Goal: Information Seeking & Learning: Learn about a topic

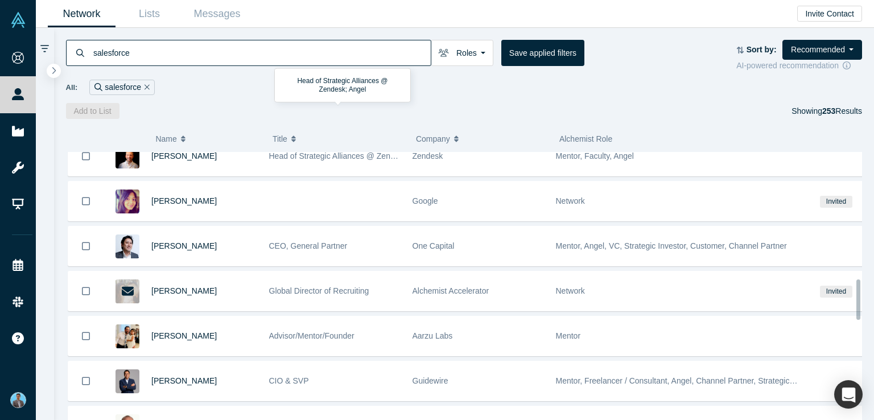
scroll to position [854, 0]
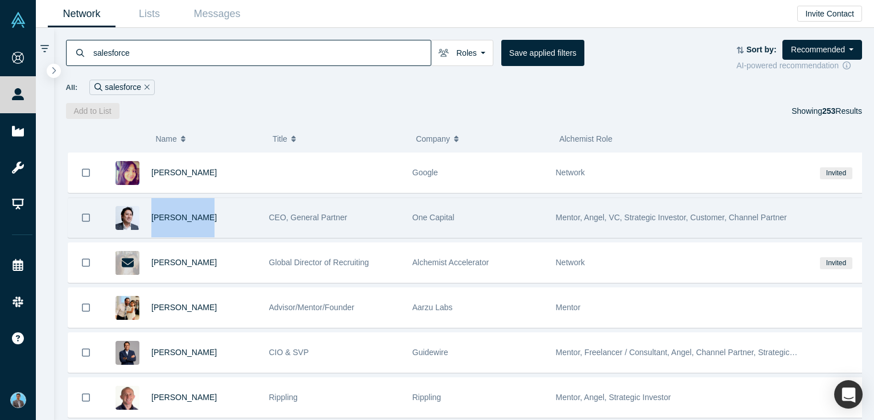
drag, startPoint x: 149, startPoint y: 207, endPoint x: 203, endPoint y: 210, distance: 54.7
click at [204, 211] on div "Shinji Asada" at bounding box center [181, 217] width 154 height 39
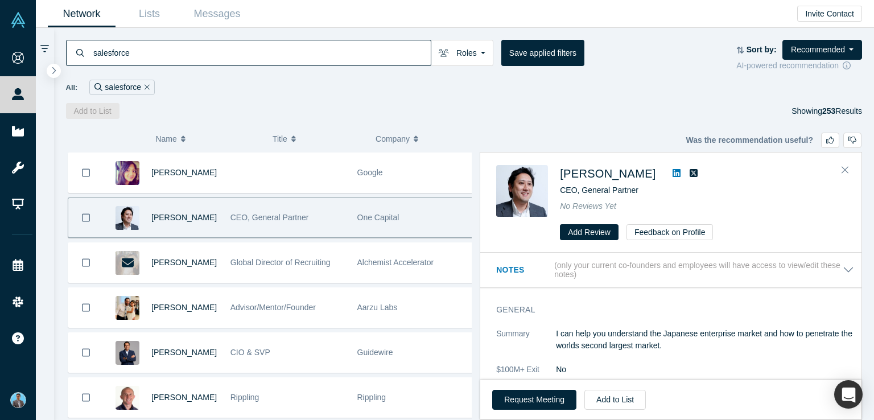
copy span "Shinji Asada"
click at [614, 175] on div "Shinji Asada CEO, General Partner No Reviews Yet Add Review Feedback on Profile" at bounding box center [670, 203] width 381 height 100
click at [772, 208] on div "No Reviews Yet" at bounding box center [703, 206] width 286 height 12
drag, startPoint x: 563, startPoint y: 164, endPoint x: 625, endPoint y: 179, distance: 64.2
click at [625, 179] on div "Shinji Asada" at bounding box center [703, 173] width 286 height 17
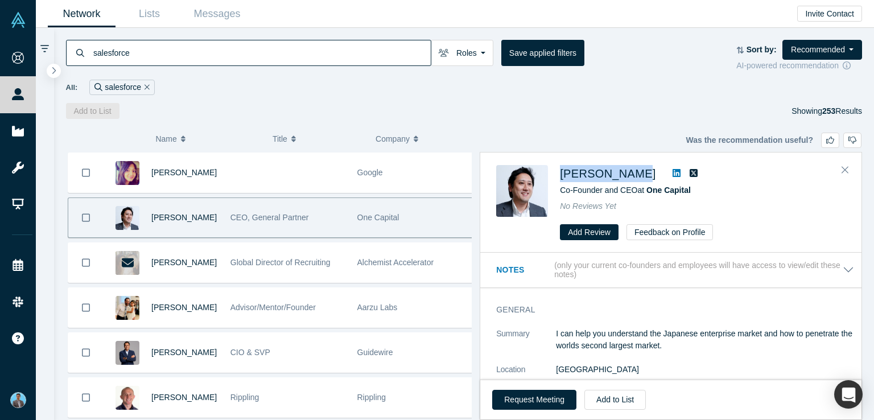
copy span "Shinji Asada"
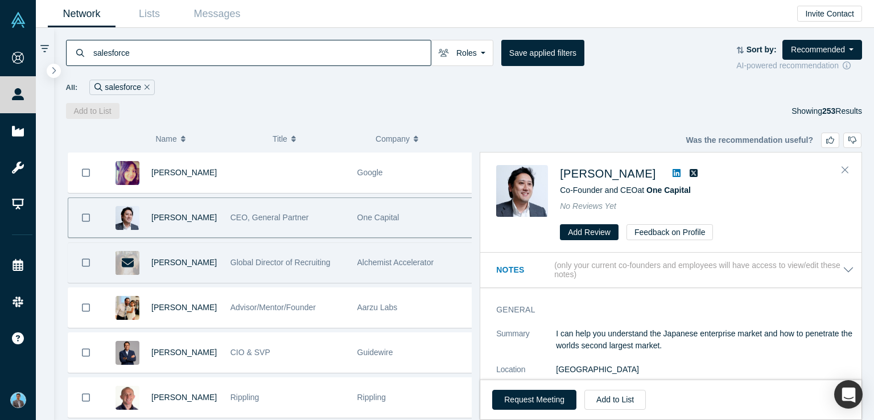
click at [154, 250] on div "Mike Euglow" at bounding box center [184, 262] width 67 height 39
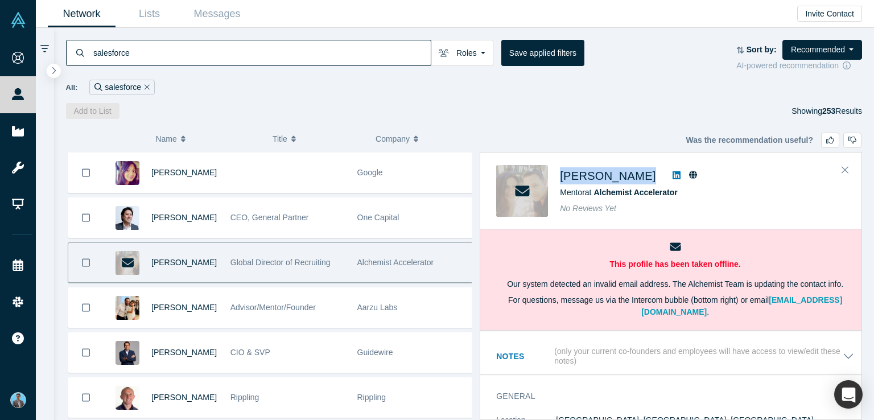
drag, startPoint x: 559, startPoint y: 167, endPoint x: 630, endPoint y: 180, distance: 71.9
click at [630, 180] on div "Mike Euglow Mentor at Alchemist Accelerator No Reviews Yet" at bounding box center [672, 191] width 353 height 52
copy div "Mike Euglow"
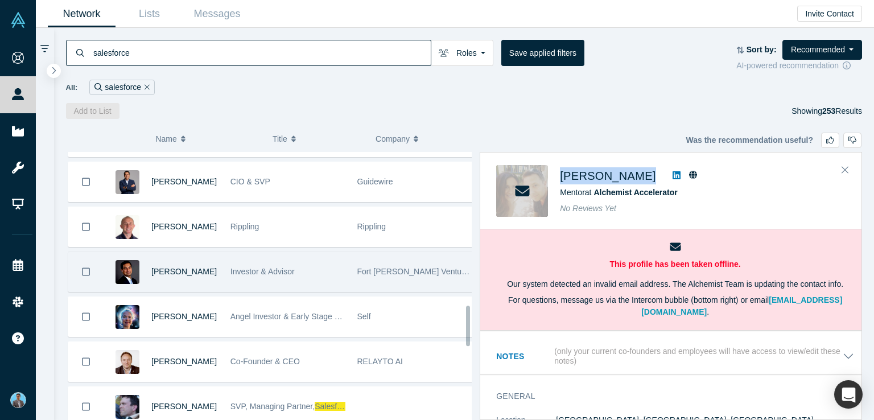
scroll to position [1081, 0]
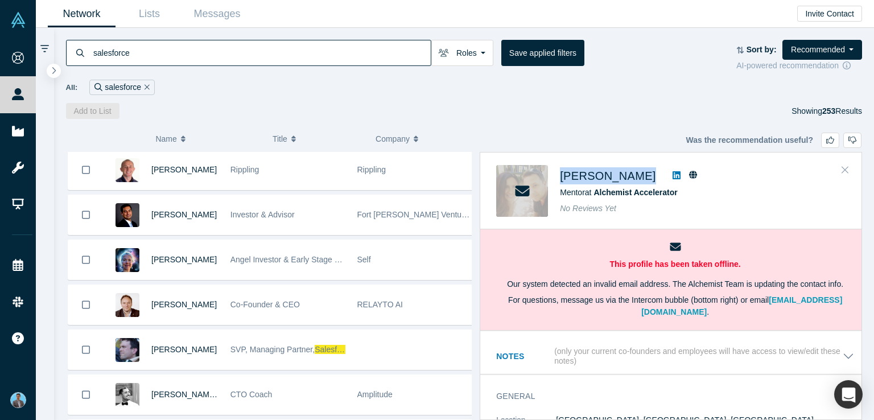
drag, startPoint x: 846, startPoint y: 169, endPoint x: 131, endPoint y: 294, distance: 725.5
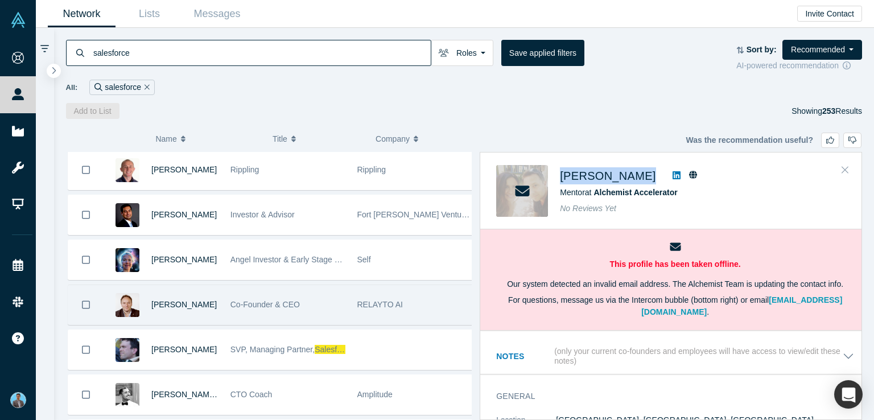
click at [846, 170] on icon "Close" at bounding box center [845, 169] width 7 height 10
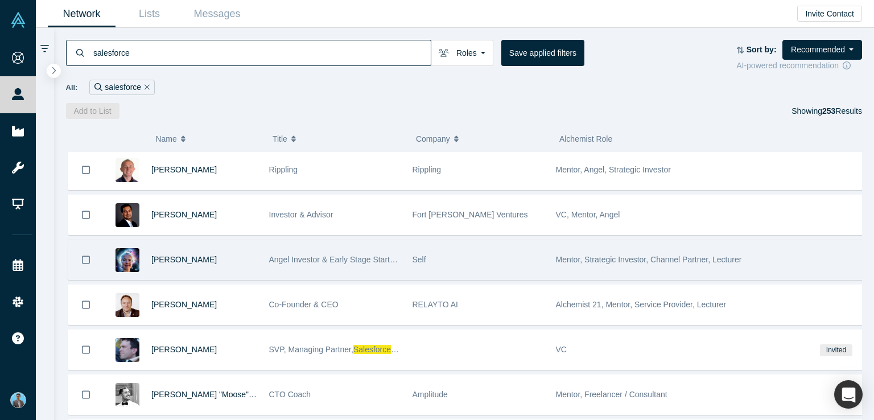
drag, startPoint x: 580, startPoint y: 254, endPoint x: 503, endPoint y: 131, distance: 145.2
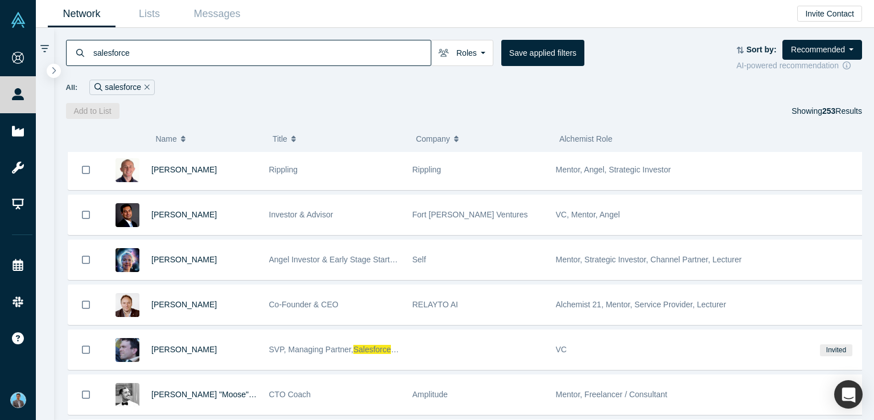
click at [580, 255] on span "Mentor, Strategic Investor, Channel Partner, Lecturer" at bounding box center [649, 259] width 186 height 9
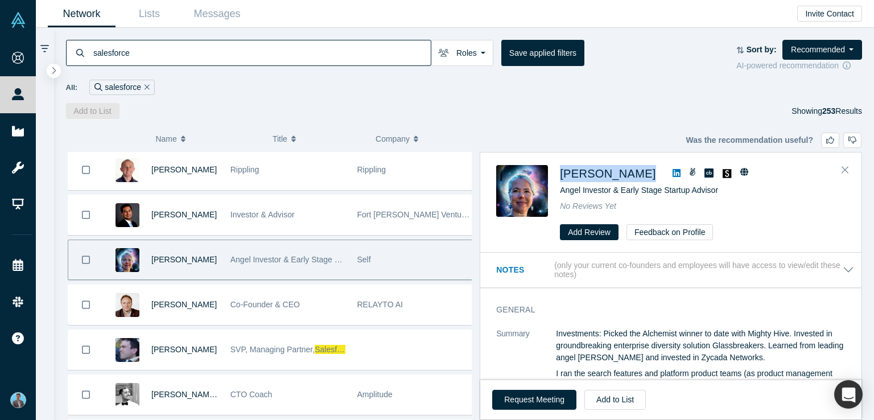
drag, startPoint x: 562, startPoint y: 162, endPoint x: 652, endPoint y: 181, distance: 92.4
click at [652, 181] on div "Susan Kimberlin Angel Investor & Early Stage Startup Advisor No Reviews Yet Add…" at bounding box center [670, 203] width 381 height 100
copy div "Susan Kimberlin"
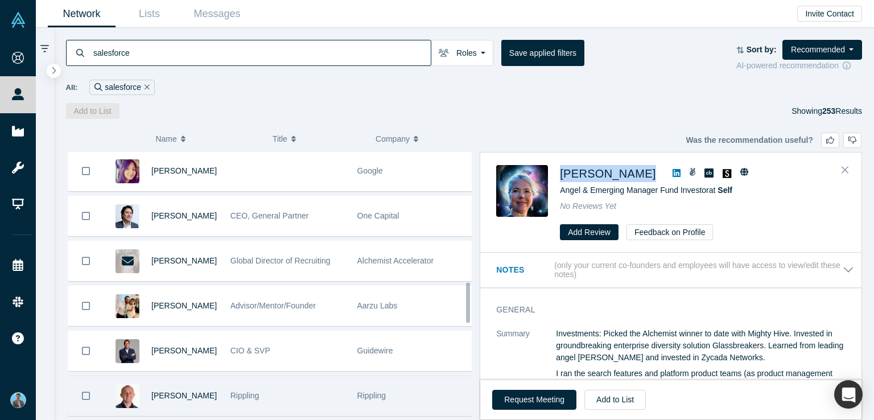
scroll to position [854, 0]
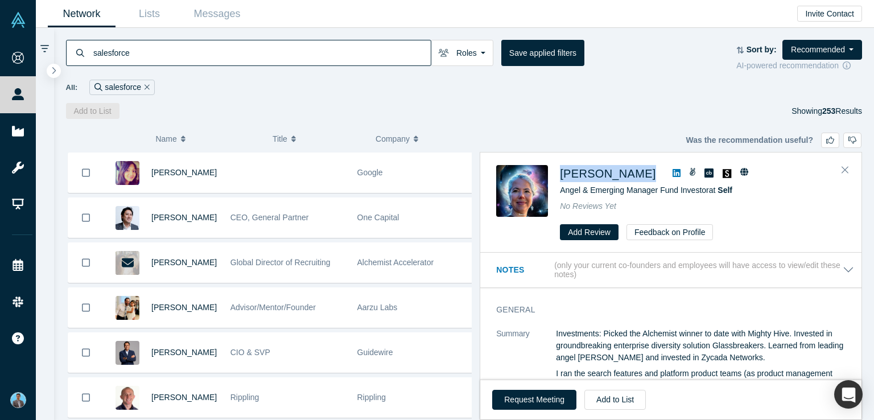
drag, startPoint x: 151, startPoint y: 207, endPoint x: 674, endPoint y: 148, distance: 526.2
click at [192, 215] on span "Shinji Asada" at bounding box center [183, 217] width 65 height 9
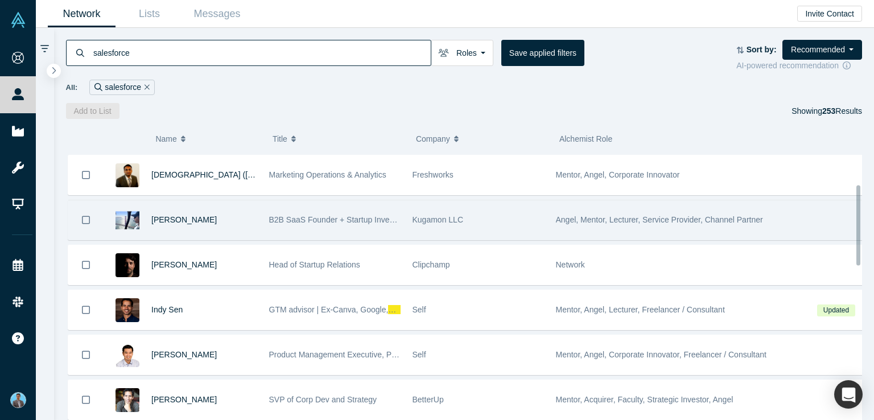
scroll to position [114, 0]
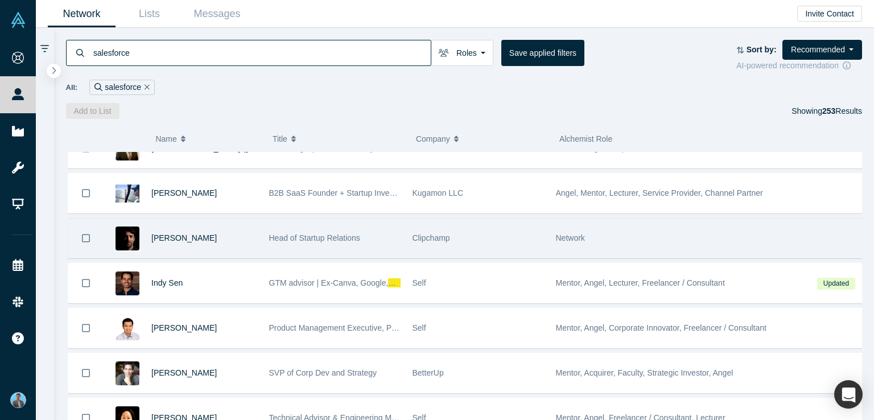
click at [567, 237] on span "Network" at bounding box center [570, 237] width 29 height 9
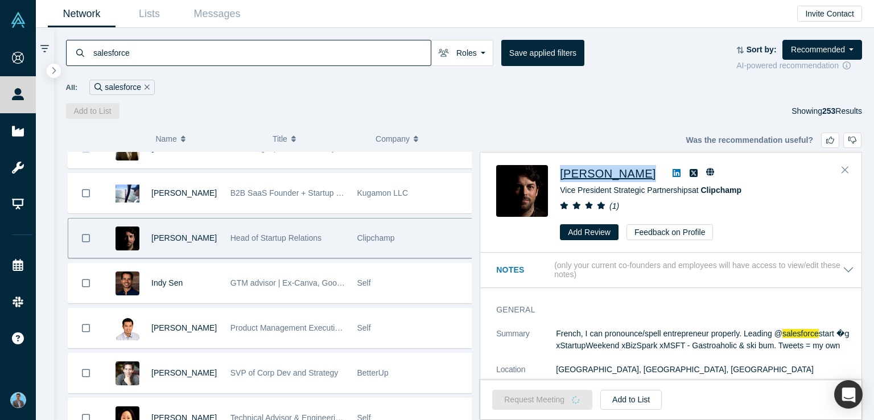
drag, startPoint x: 555, startPoint y: 165, endPoint x: 628, endPoint y: 174, distance: 73.3
click at [628, 174] on div "Ludovic Ulrich Vice President Strategic Partnerships at Clipchamp ( 1 ) Add Rev…" at bounding box center [672, 202] width 353 height 75
click at [588, 167] on span "[PERSON_NAME]" at bounding box center [608, 173] width 96 height 13
drag, startPoint x: 829, startPoint y: 191, endPoint x: 823, endPoint y: 192, distance: 5.8
click at [829, 191] on div "Vice President Strategic Partnerships at Clipchamp" at bounding box center [703, 190] width 286 height 12
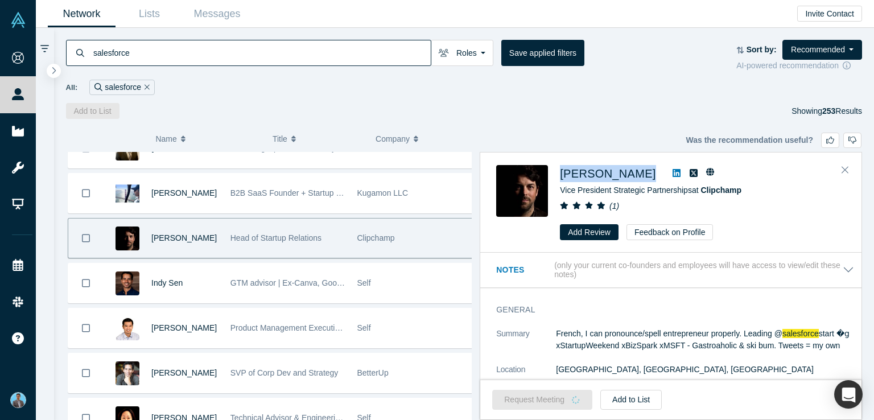
drag, startPoint x: 558, startPoint y: 163, endPoint x: 642, endPoint y: 179, distance: 85.7
click at [642, 179] on div "Ludovic Ulrich Vice President Strategic Partnerships at Clipchamp ( 1 ) Add Rev…" at bounding box center [670, 203] width 381 height 100
copy div "[PERSON_NAME]"
click at [845, 169] on icon "Close" at bounding box center [845, 170] width 7 height 7
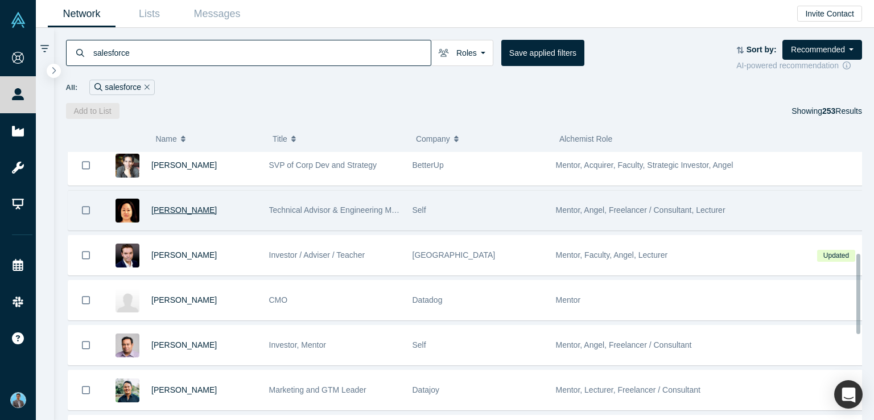
scroll to position [341, 0]
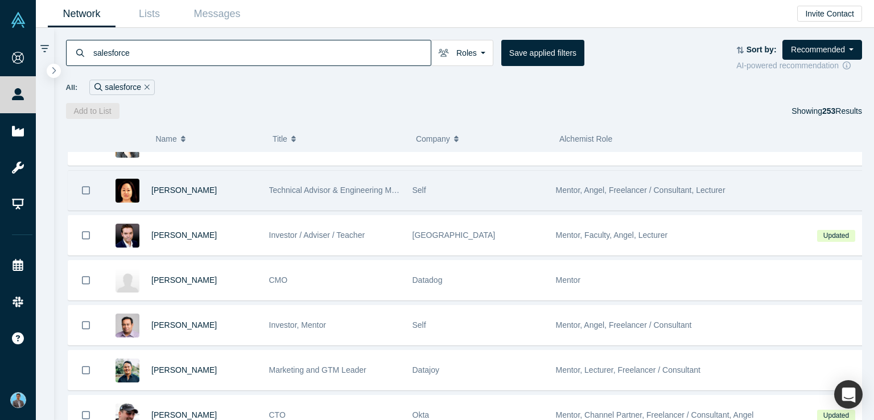
click at [603, 191] on span "Mentor, Angel, Freelancer / Consultant, Lecturer" at bounding box center [641, 190] width 170 height 9
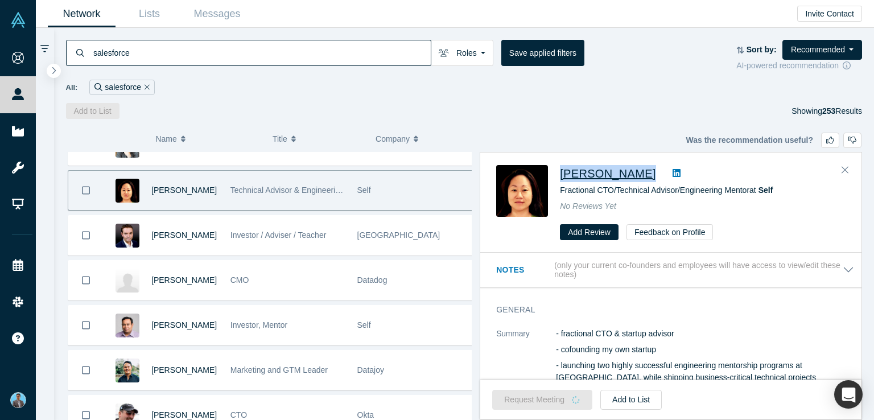
drag, startPoint x: 559, startPoint y: 163, endPoint x: 638, endPoint y: 178, distance: 81.1
click at [638, 178] on div "Ei-Nyung Choi Fractional CTO/Technical Advisor/Engineering Mentor at Self No Re…" at bounding box center [670, 203] width 381 height 100
copy div "Ei-Nyung Choi"
click at [588, 106] on div "Add to List Showing 253 Results" at bounding box center [464, 111] width 797 height 16
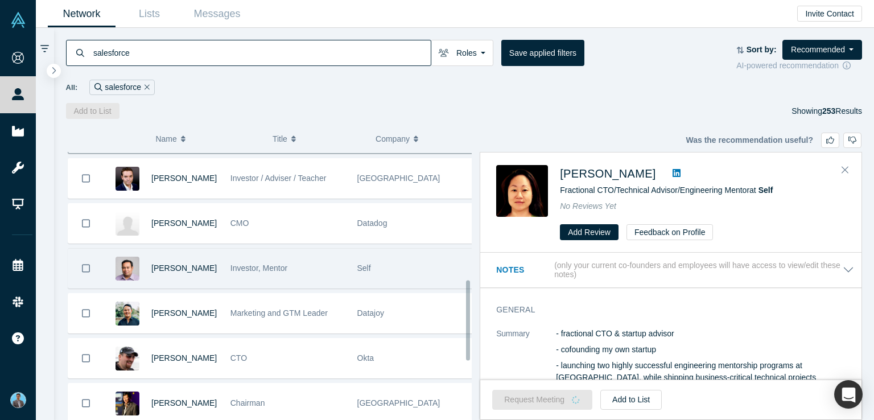
scroll to position [455, 0]
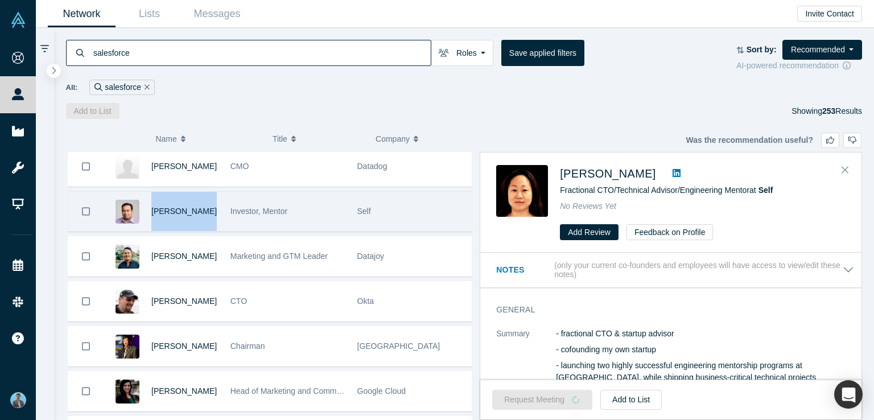
drag, startPoint x: 150, startPoint y: 200, endPoint x: 199, endPoint y: 213, distance: 50.1
click at [199, 213] on div "Karthik Rajan" at bounding box center [161, 211] width 115 height 39
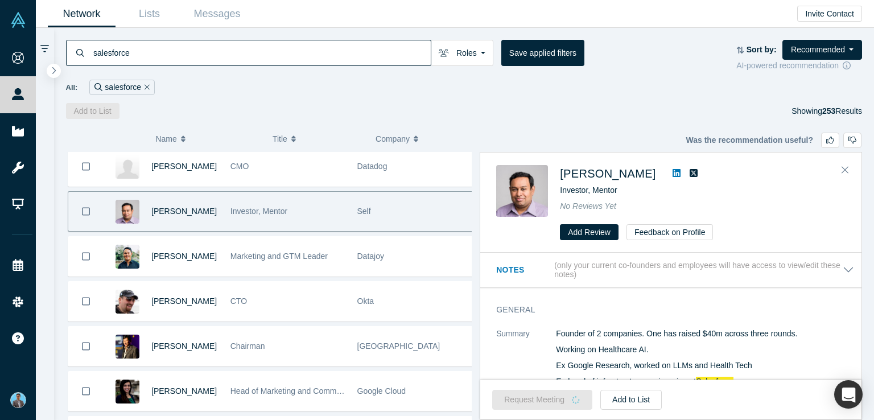
copy span "Karthik Rajan"
drag, startPoint x: 558, startPoint y: 159, endPoint x: 637, endPoint y: 176, distance: 80.8
click at [637, 176] on div "Karthik Rajan Independent Advisor at Self No Reviews Yet Add Review Feedback on…" at bounding box center [670, 203] width 381 height 100
copy div "Karthik Rajan"
drag, startPoint x: 846, startPoint y: 168, endPoint x: 361, endPoint y: 232, distance: 489.0
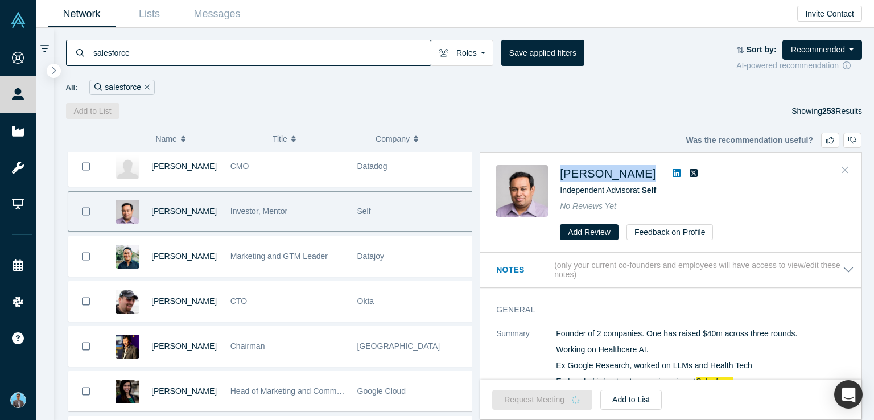
click at [846, 168] on icon "Close" at bounding box center [845, 169] width 7 height 10
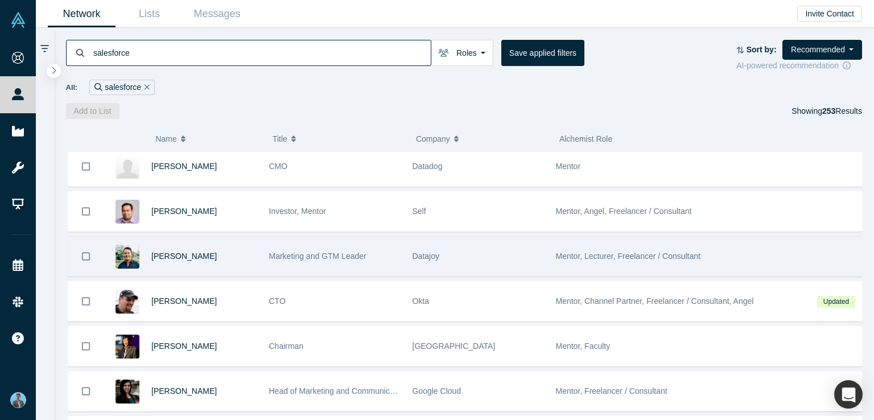
click at [572, 253] on span "Mentor, Lecturer, Freelancer / Consultant" at bounding box center [628, 256] width 145 height 9
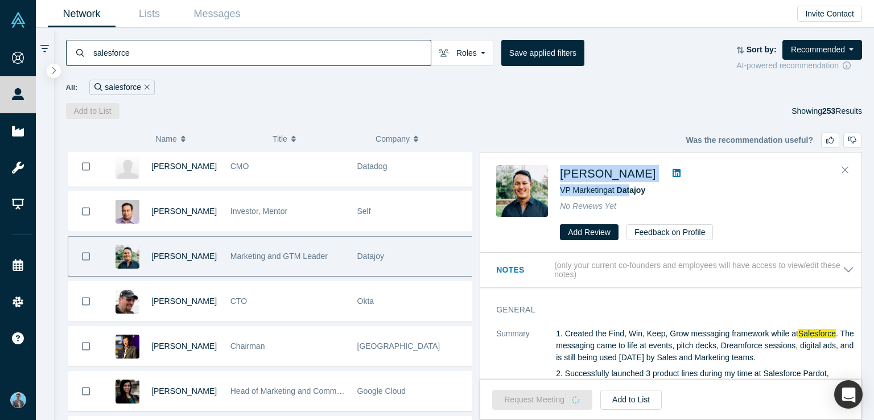
drag, startPoint x: 559, startPoint y: 169, endPoint x: 636, endPoint y: 183, distance: 78.0
click at [636, 183] on div "Nelson Haung VP Marketing at Datajoy No Reviews Yet Add Review Feedback on Prof…" at bounding box center [672, 202] width 353 height 75
click at [706, 191] on div "VP Marketing at Datajoy" at bounding box center [703, 190] width 286 height 12
drag, startPoint x: 557, startPoint y: 164, endPoint x: 641, endPoint y: 176, distance: 85.5
click at [641, 176] on div "Nelson Haung VP Marketing at Datajoy No Reviews Yet Add Review Feedback on Prof…" at bounding box center [672, 202] width 353 height 75
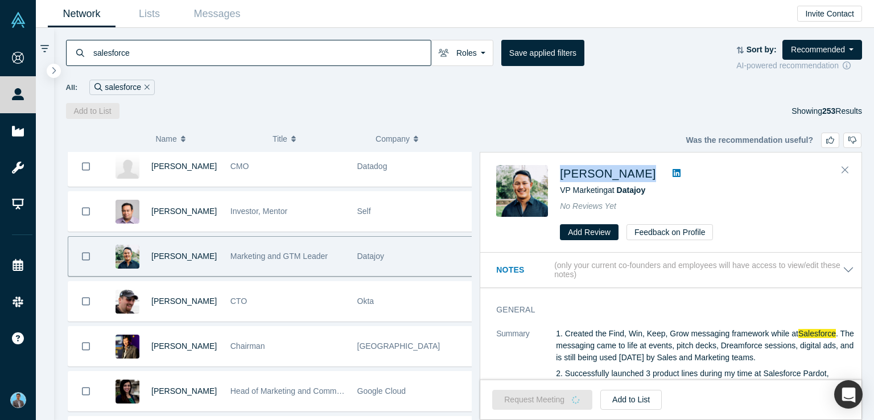
copy div "Nelson Haung"
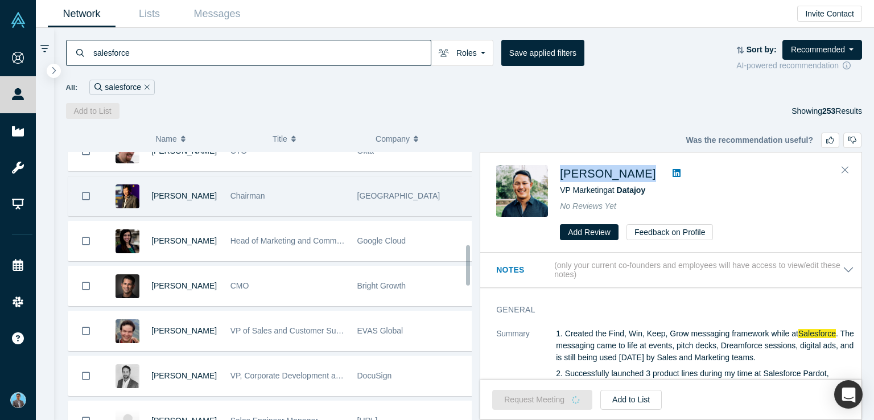
scroll to position [626, 0]
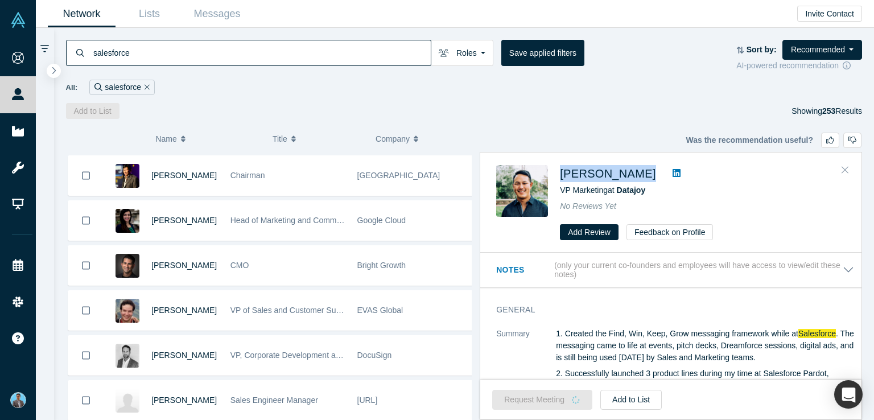
click at [841, 168] on button "Close" at bounding box center [845, 170] width 17 height 18
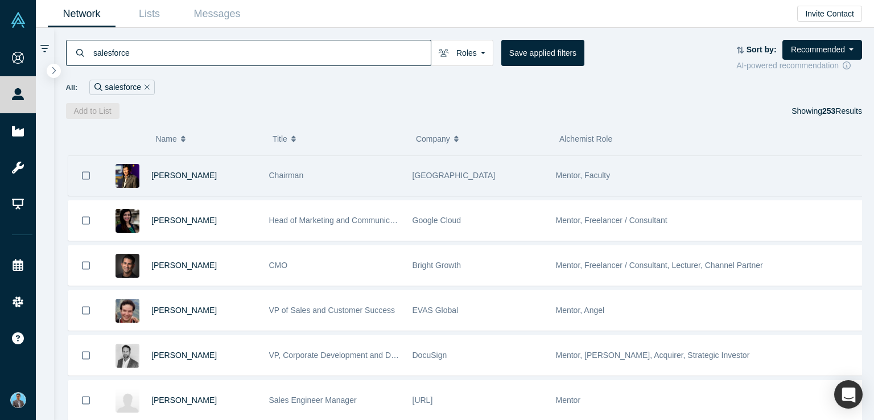
click at [575, 176] on span "Mentor, Faculty" at bounding box center [583, 175] width 55 height 9
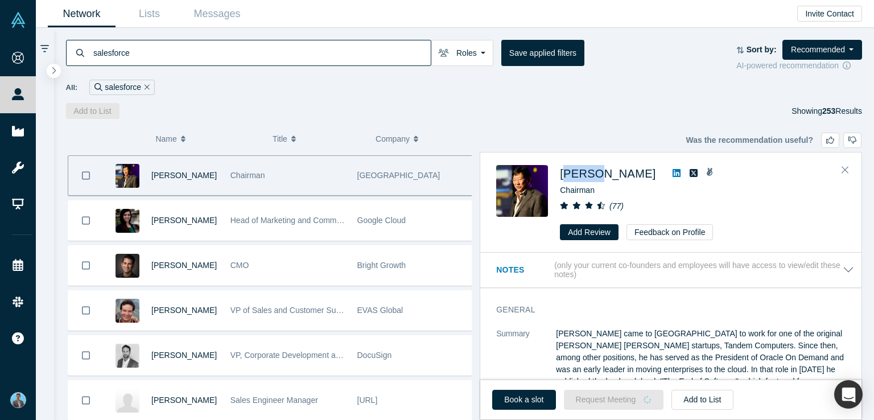
drag, startPoint x: 566, startPoint y: 162, endPoint x: 596, endPoint y: 182, distance: 36.1
click at [596, 182] on div "Timothy Chou Chairman ( 77 ) Add Review Feedback on Profile" at bounding box center [670, 203] width 381 height 100
drag, startPoint x: 560, startPoint y: 163, endPoint x: 631, endPoint y: 174, distance: 71.9
click at [631, 174] on div "Timothy Chou Chairman ( 77 ) Add Review Feedback on Profile" at bounding box center [670, 203] width 381 height 100
copy span "Timothy Chou"
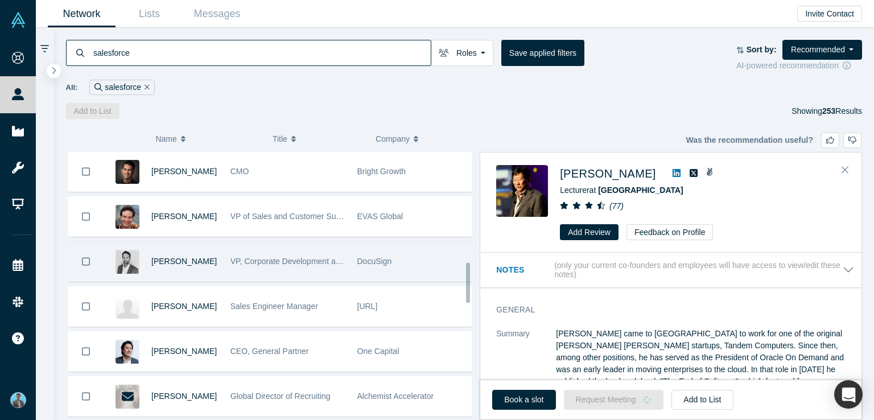
scroll to position [740, 0]
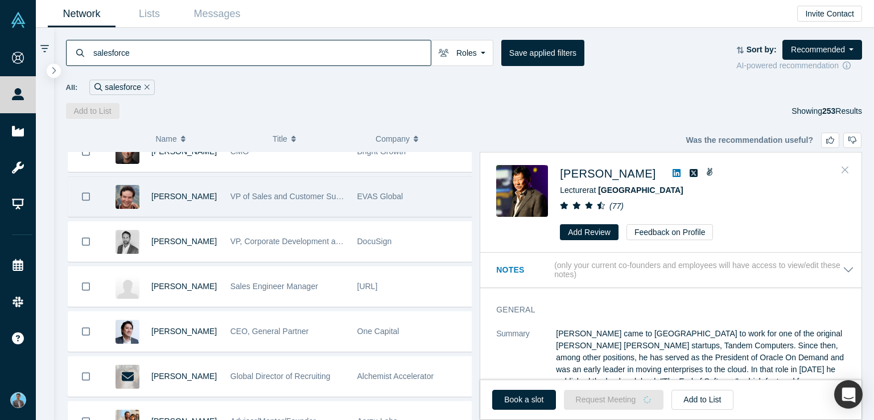
drag, startPoint x: 846, startPoint y: 169, endPoint x: 529, endPoint y: 207, distance: 319.2
click at [846, 170] on icon "Close" at bounding box center [845, 169] width 7 height 10
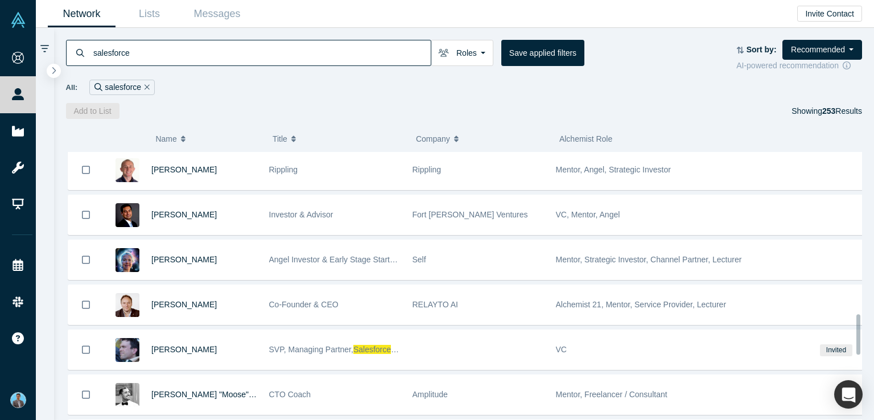
scroll to position [1138, 0]
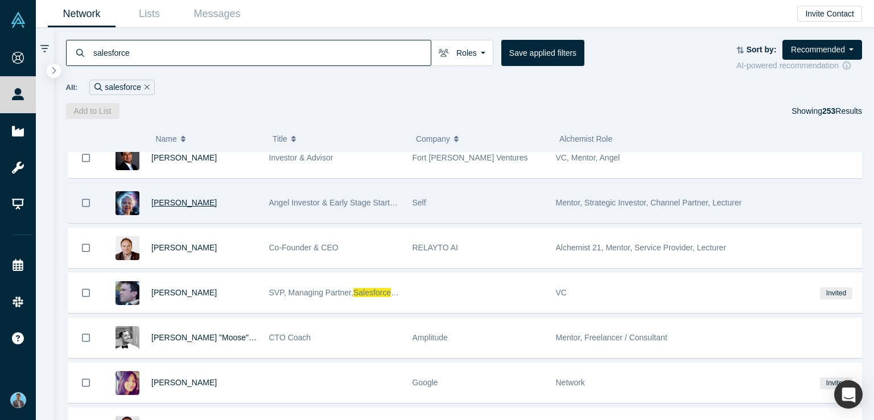
click at [151, 198] on span "Susan Kimberlin" at bounding box center [183, 202] width 65 height 9
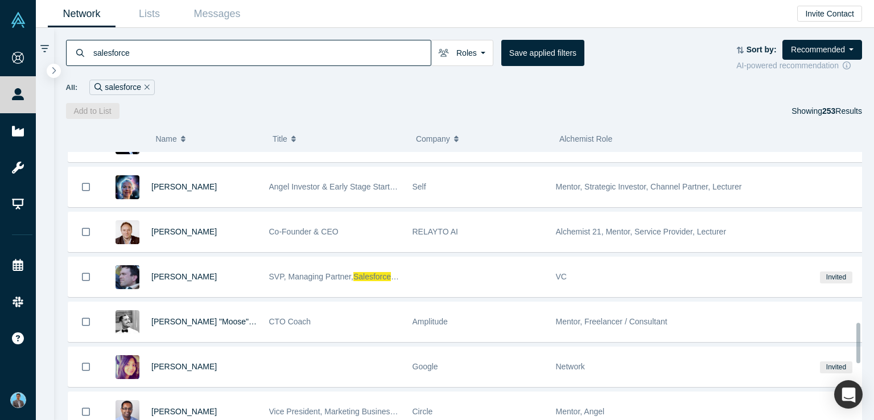
scroll to position [1156, 0]
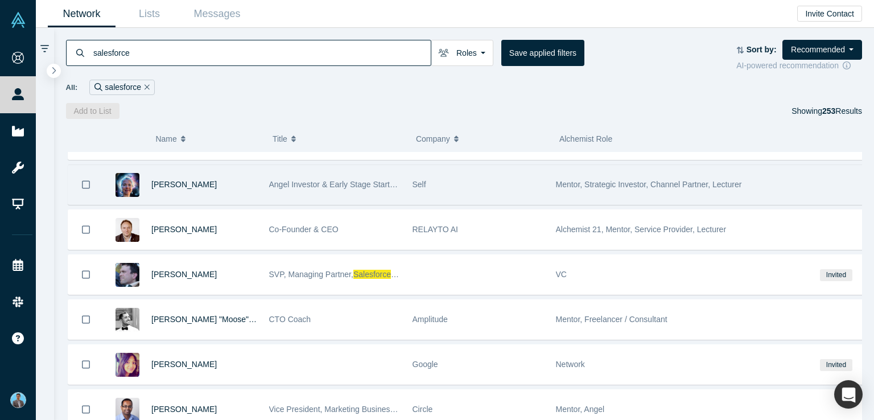
click at [592, 180] on span "Mentor, Strategic Investor, Channel Partner, Lecturer" at bounding box center [649, 184] width 186 height 9
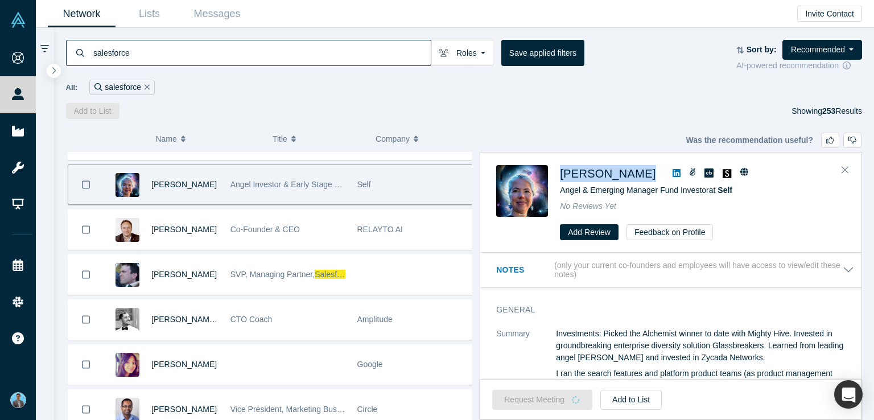
drag, startPoint x: 561, startPoint y: 163, endPoint x: 650, endPoint y: 171, distance: 89.7
click at [650, 171] on div "Susan Kimberlin Angel & Emerging Manager Fund Investor at Self No Reviews Yet A…" at bounding box center [670, 203] width 381 height 100
click at [673, 174] on icon at bounding box center [677, 173] width 8 height 8
click at [594, 171] on span "Susan Kimberlin" at bounding box center [608, 173] width 96 height 13
click at [846, 169] on icon "Close" at bounding box center [845, 170] width 7 height 7
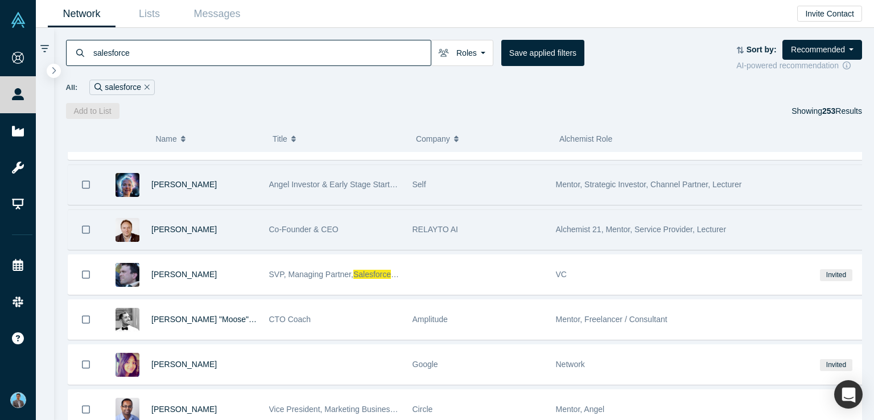
click at [613, 225] on span "Alchemist 21, Mentor, Service Provider, Lecturer" at bounding box center [641, 229] width 171 height 9
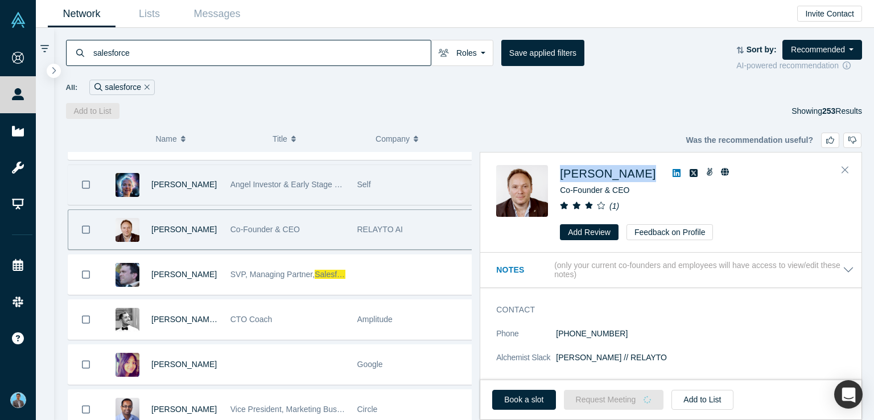
drag, startPoint x: 560, startPoint y: 158, endPoint x: 651, endPoint y: 176, distance: 92.9
click at [651, 176] on div "Alex Shevelenko Co-Founder & CEO ( 1 ) Add Review Feedback on Profile" at bounding box center [670, 203] width 381 height 100
click at [673, 174] on icon at bounding box center [677, 172] width 8 height 9
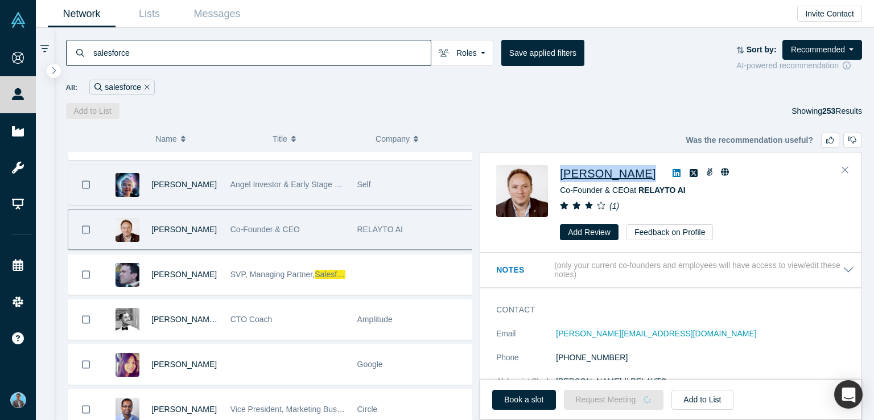
click at [622, 175] on span "Alex Shevelenko" at bounding box center [608, 173] width 96 height 13
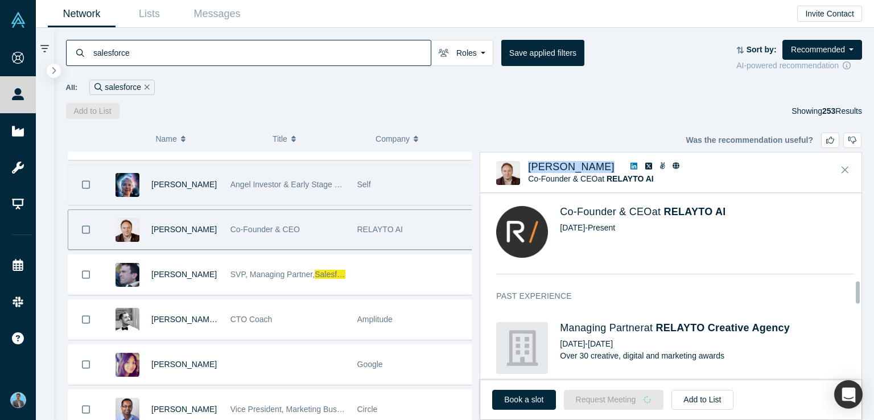
scroll to position [740, 0]
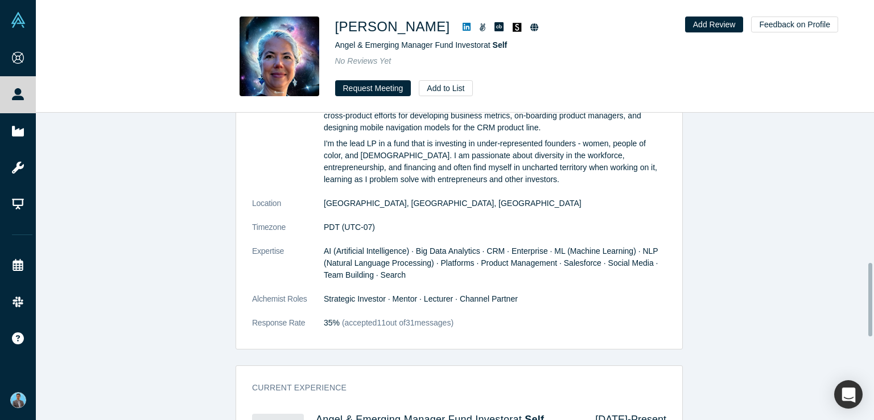
scroll to position [626, 0]
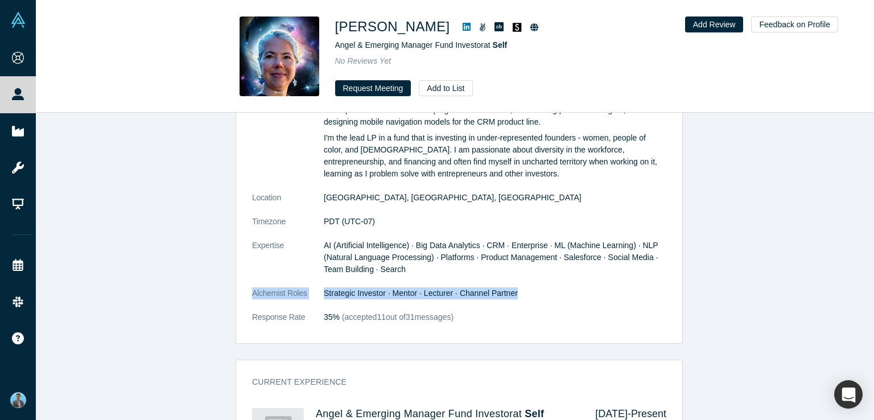
drag, startPoint x: 241, startPoint y: 291, endPoint x: 514, endPoint y: 283, distance: 272.7
click at [514, 283] on div "General Summary Investments: Picked the Alchemist winner to date with Mighty Hi…" at bounding box center [459, 170] width 446 height 347
copy dl "Alchemist Roles Strategic Investor · Mentor · Lecturer · Channel Partner"
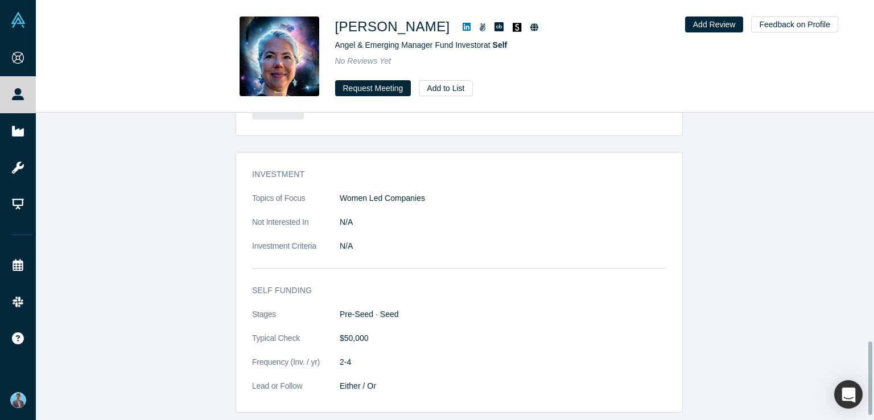
scroll to position [972, 0]
drag, startPoint x: 244, startPoint y: 280, endPoint x: 308, endPoint y: 283, distance: 64.4
click at [308, 283] on div "Self funding Stages Pre-Seed · Seed Typical Check $50,000 Frequency (Inv. / yr)…" at bounding box center [459, 344] width 446 height 135
copy h3 "Self funding"
drag, startPoint x: 245, startPoint y: 331, endPoint x: 377, endPoint y: 326, distance: 131.5
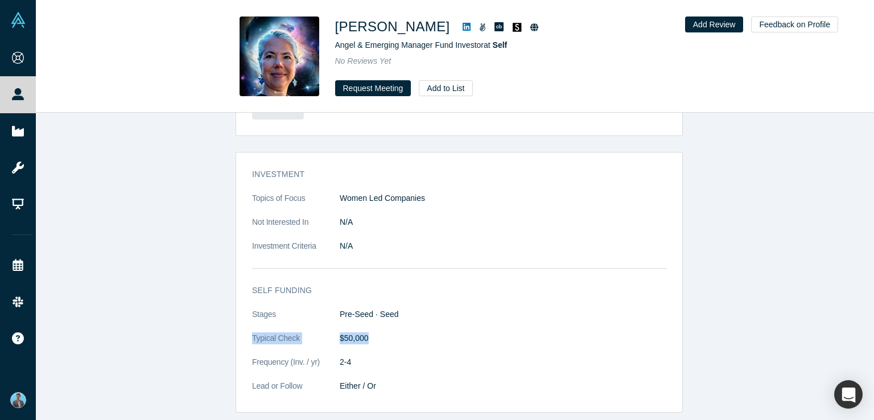
click at [377, 326] on div "Self funding Stages Pre-Seed · Seed Typical Check $50,000 Frequency (Inv. / yr)…" at bounding box center [459, 344] width 446 height 135
copy dl "Typical Check $50,000"
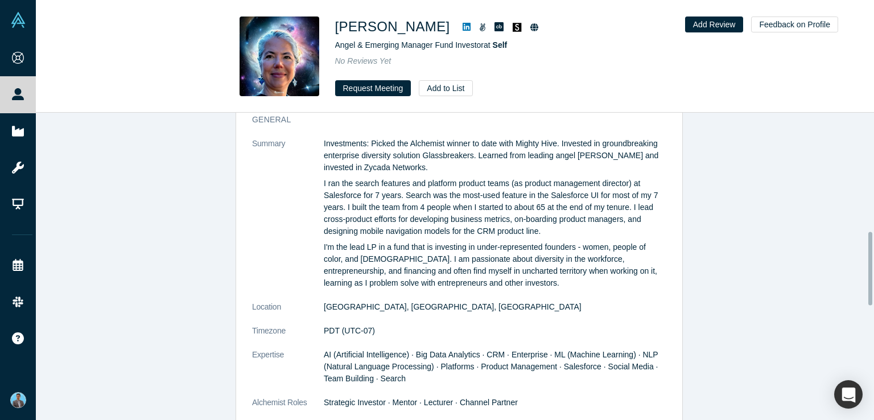
scroll to position [460, 0]
